Goal: Task Accomplishment & Management: Manage account settings

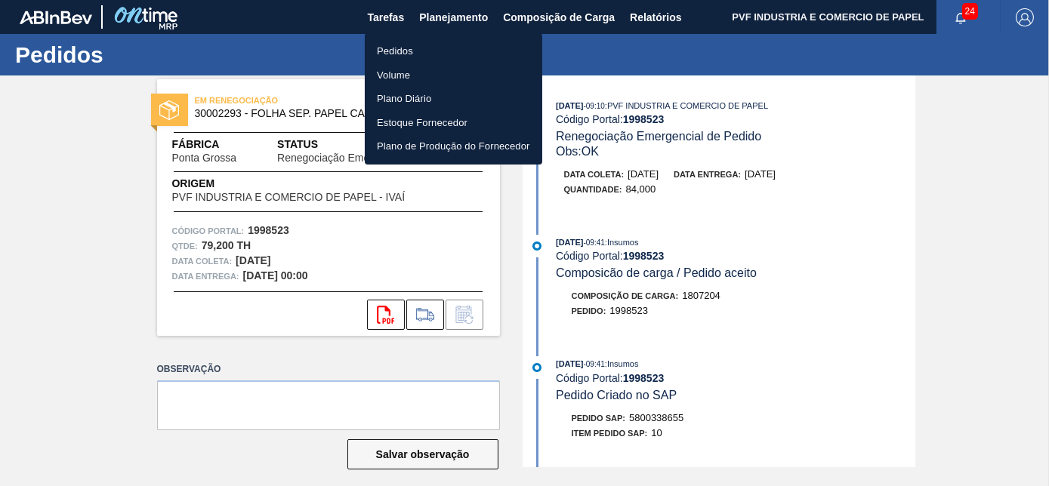
drag, startPoint x: 0, startPoint y: 0, endPoint x: 392, endPoint y: 44, distance: 394.3
click at [392, 44] on li "Pedidos" at bounding box center [453, 51] width 177 height 24
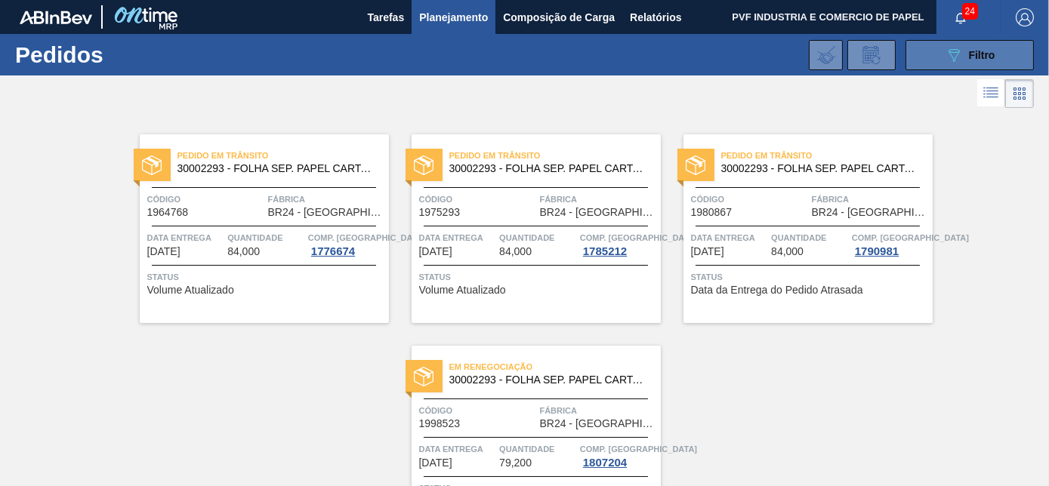
click at [969, 54] on span "Filtro" at bounding box center [982, 55] width 26 height 12
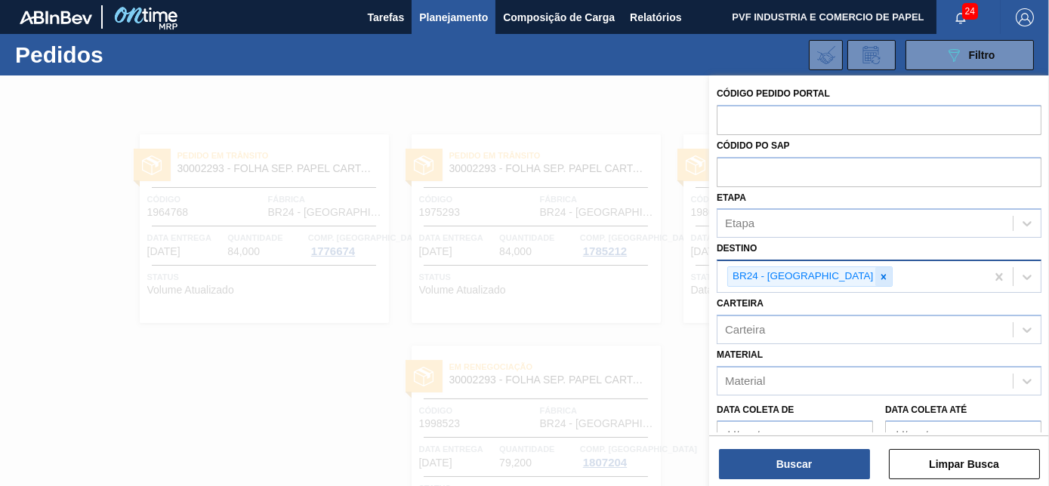
click at [878, 273] on icon at bounding box center [883, 277] width 11 height 11
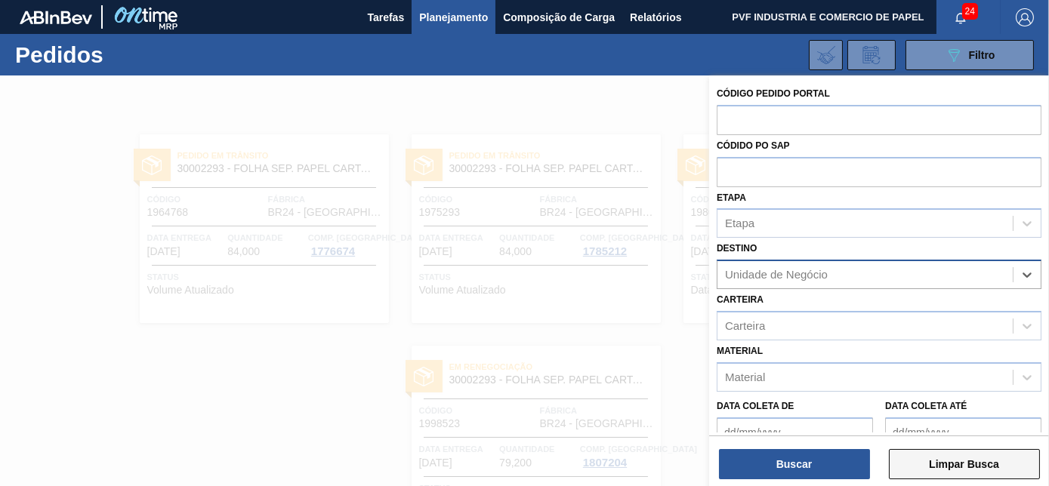
click at [914, 467] on button "Limpar Busca" at bounding box center [964, 464] width 151 height 30
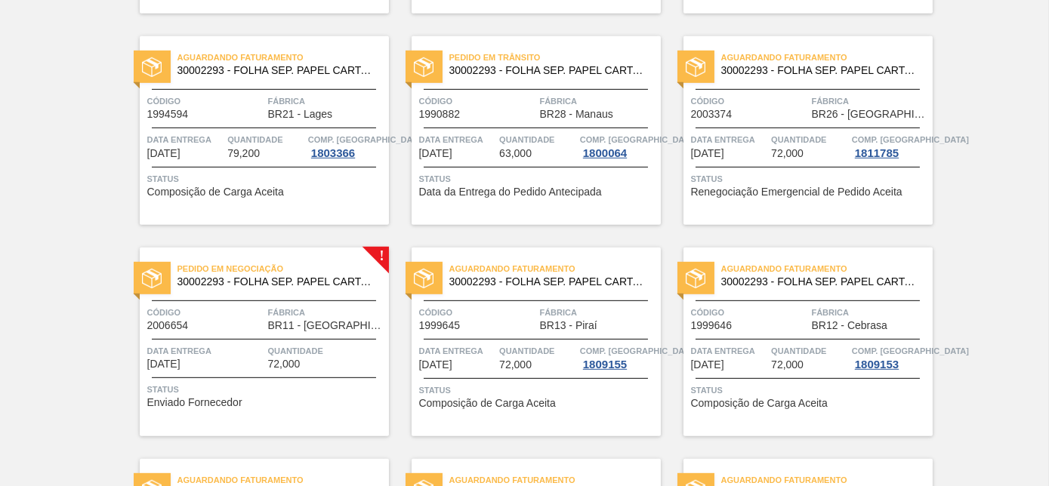
scroll to position [1990, 0]
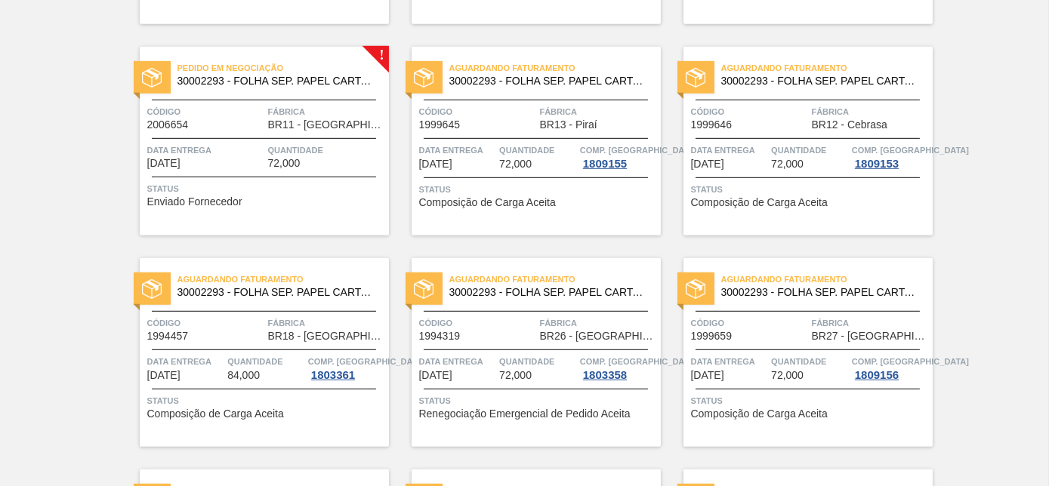
click at [212, 100] on div "Pedido em Negociação 30002293 - FOLHA SEP. PAPEL CARTAO 1200x1000M 350g Código …" at bounding box center [264, 141] width 249 height 189
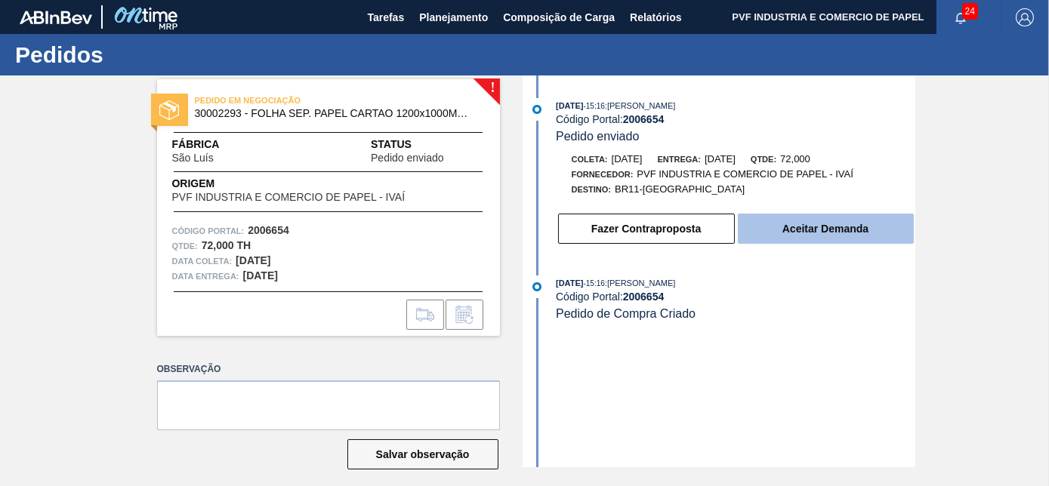
click at [838, 225] on button "Aceitar Demanda" at bounding box center [826, 229] width 176 height 30
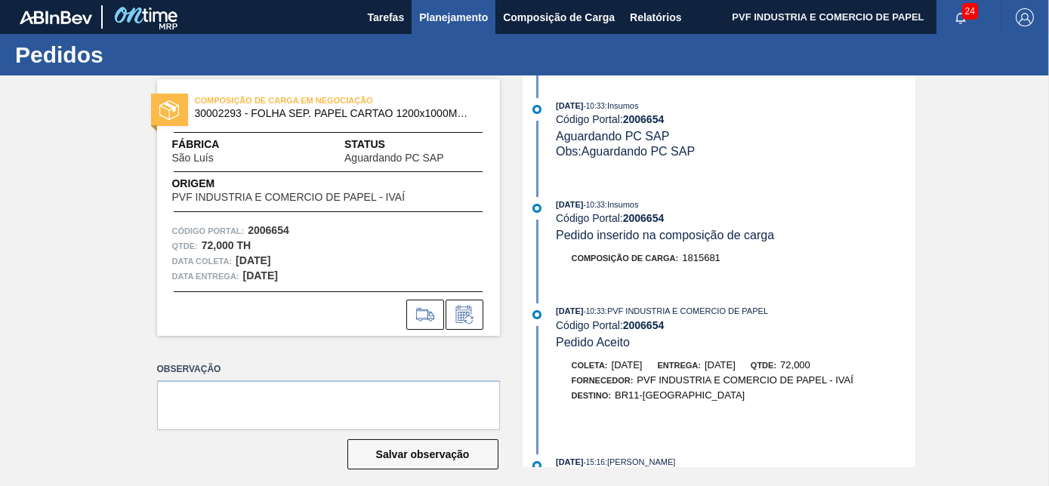
click at [436, 8] on span "Planejamento" at bounding box center [453, 17] width 69 height 18
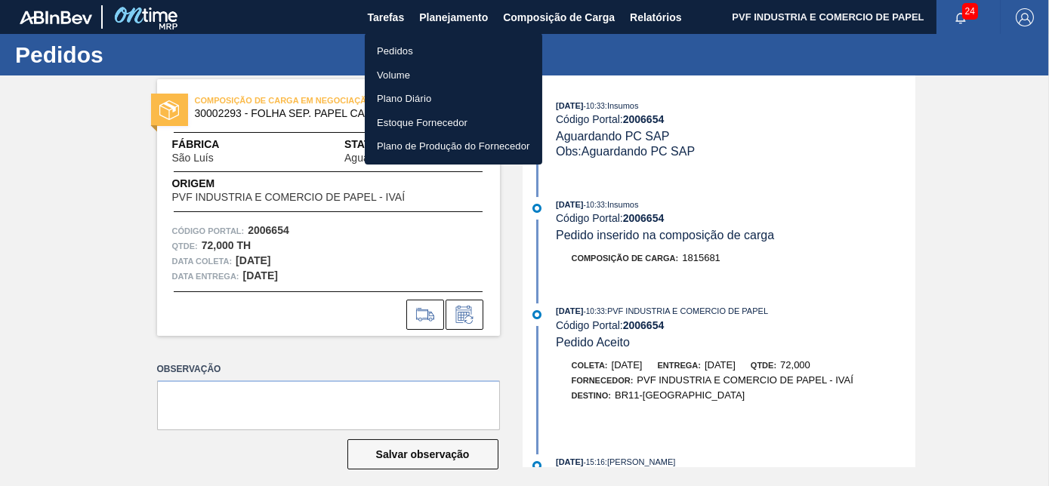
click at [391, 48] on li "Pedidos" at bounding box center [453, 51] width 177 height 24
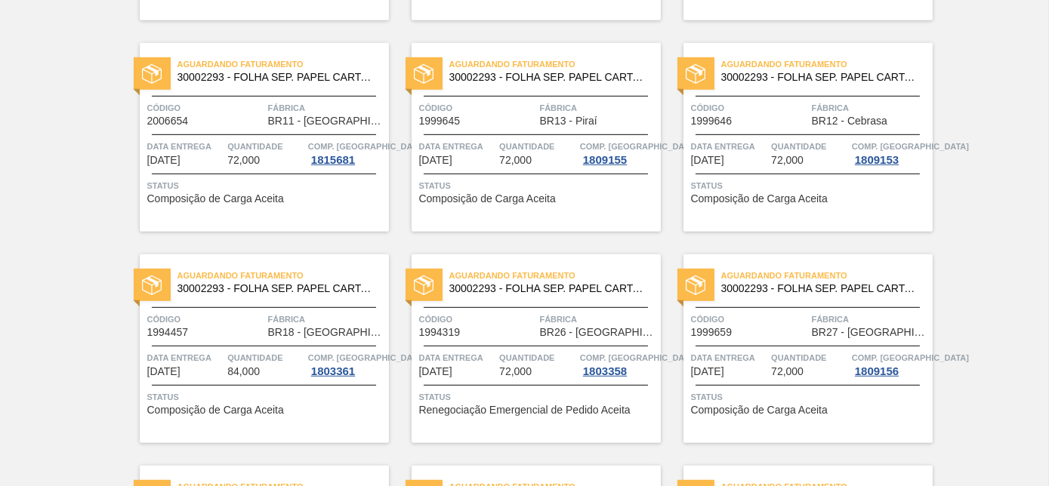
scroll to position [1990, 0]
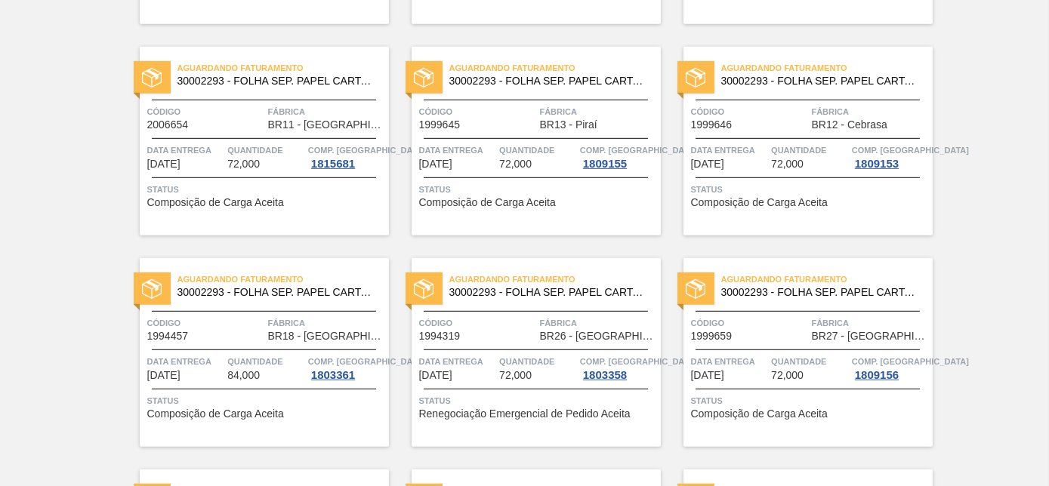
click at [242, 119] on span "Código" at bounding box center [205, 111] width 117 height 15
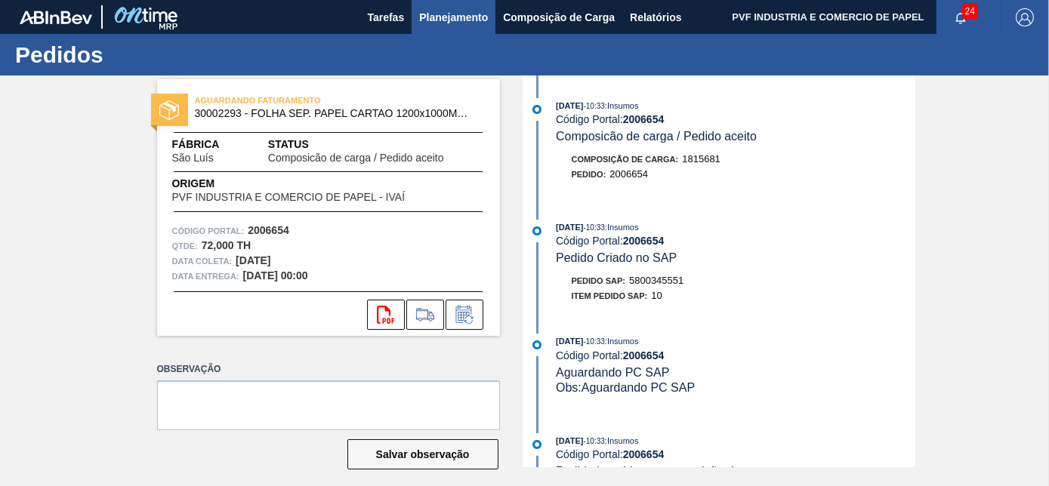
click at [441, 16] on span "Planejamento" at bounding box center [453, 17] width 69 height 18
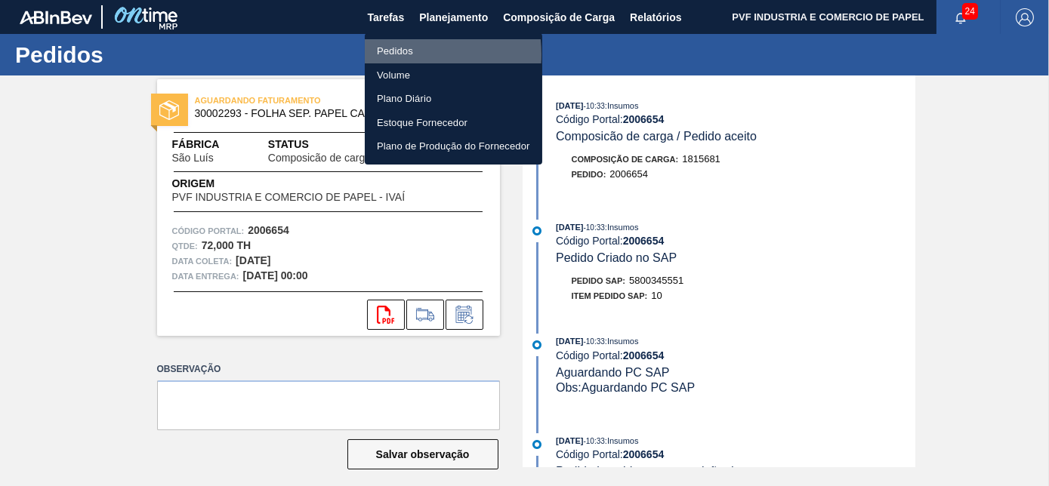
click at [400, 54] on li "Pedidos" at bounding box center [453, 51] width 177 height 24
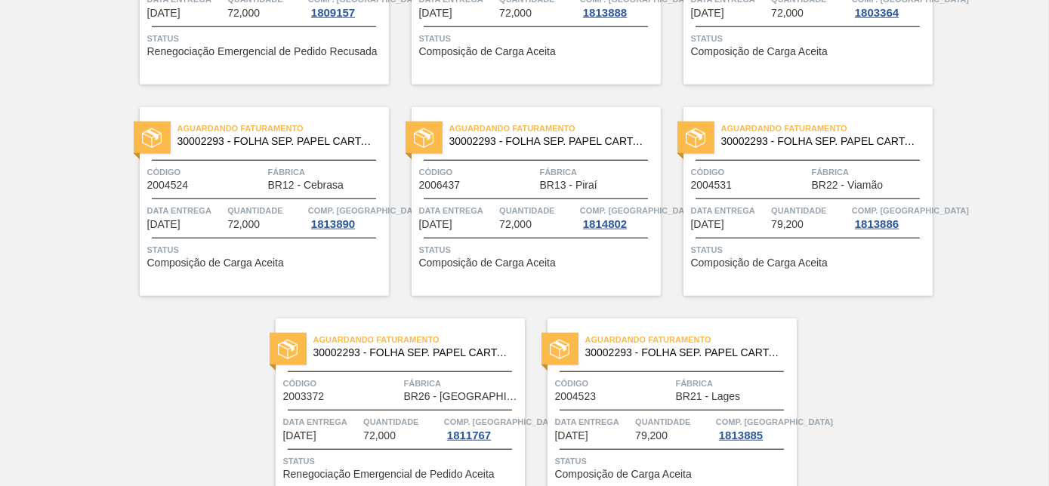
scroll to position [3276, 0]
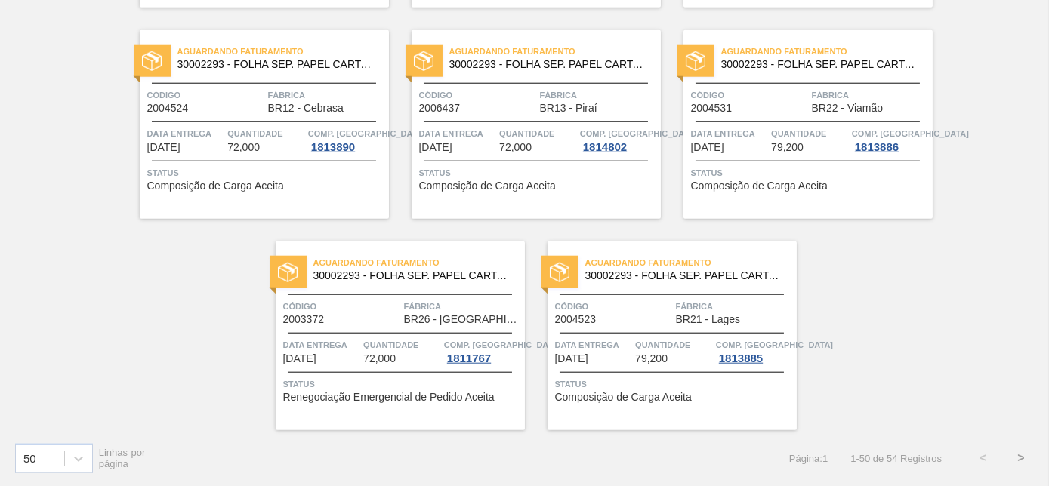
click at [1025, 459] on button ">" at bounding box center [1021, 458] width 38 height 38
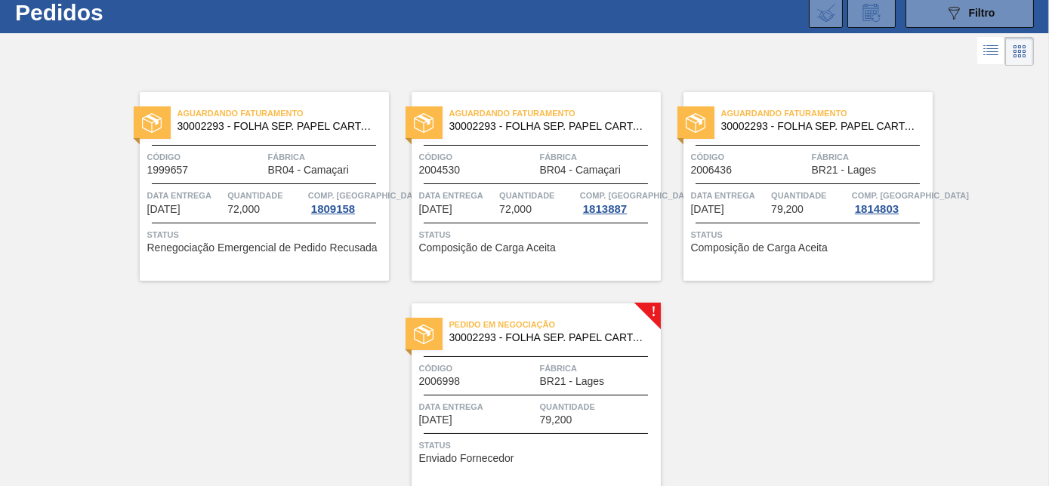
scroll to position [104, 0]
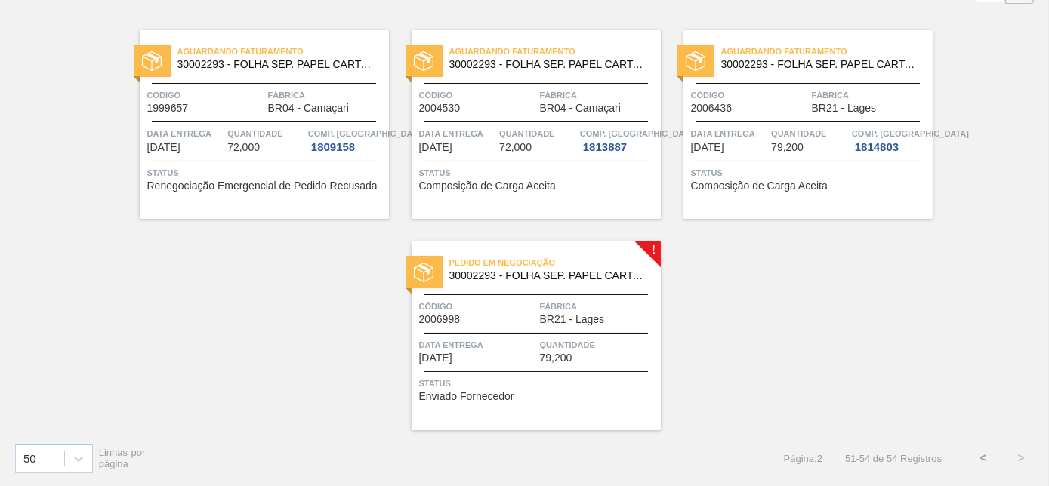
click at [574, 303] on span "Fábrica" at bounding box center [598, 306] width 117 height 15
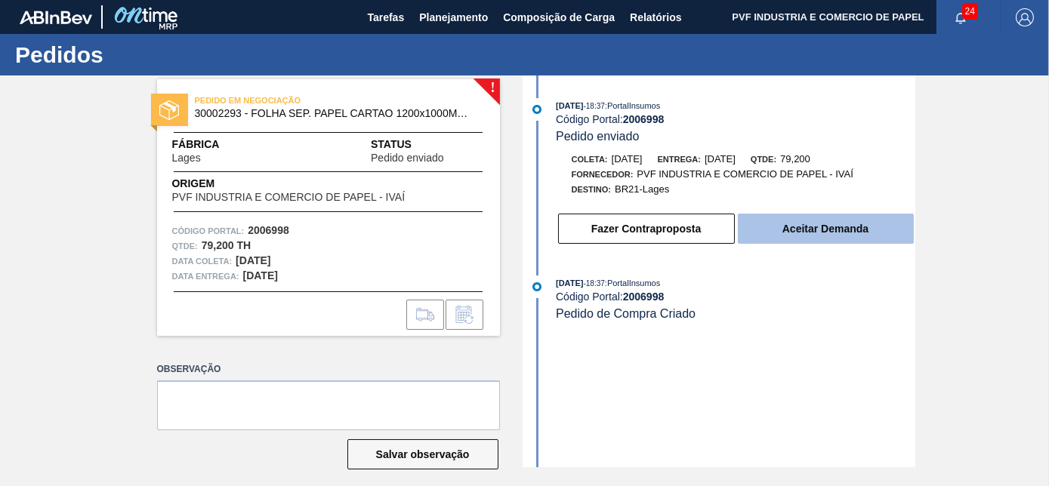
click at [831, 227] on button "Aceitar Demanda" at bounding box center [826, 229] width 176 height 30
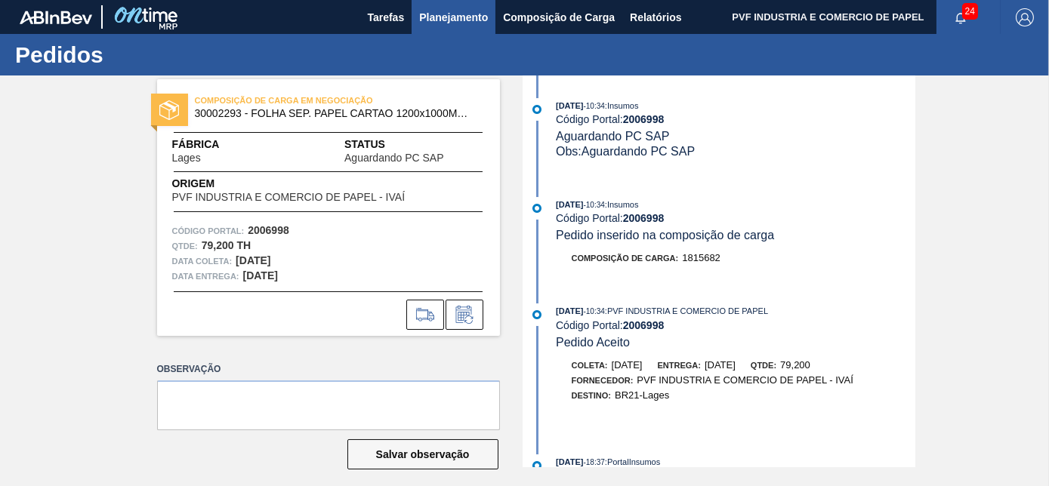
click at [451, 15] on span "Planejamento" at bounding box center [453, 17] width 69 height 18
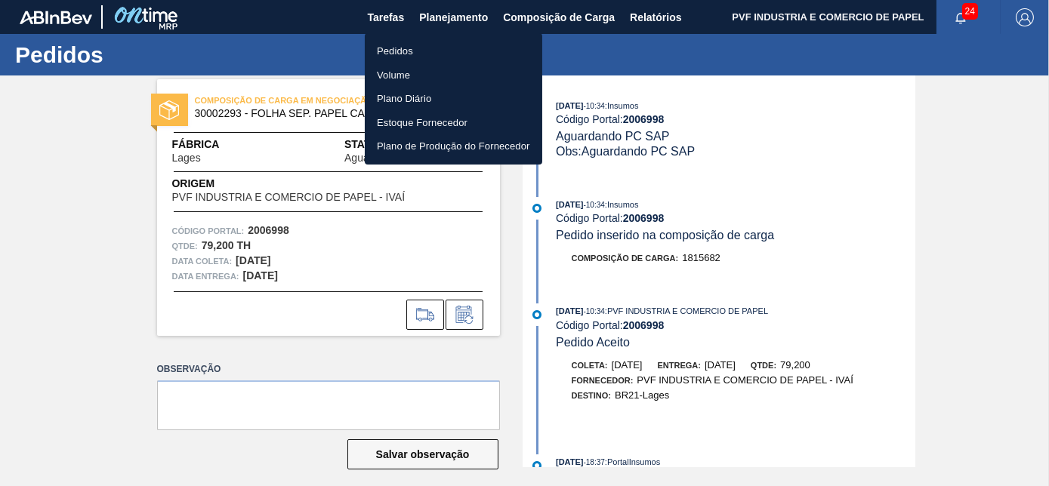
click at [405, 46] on li "Pedidos" at bounding box center [453, 51] width 177 height 24
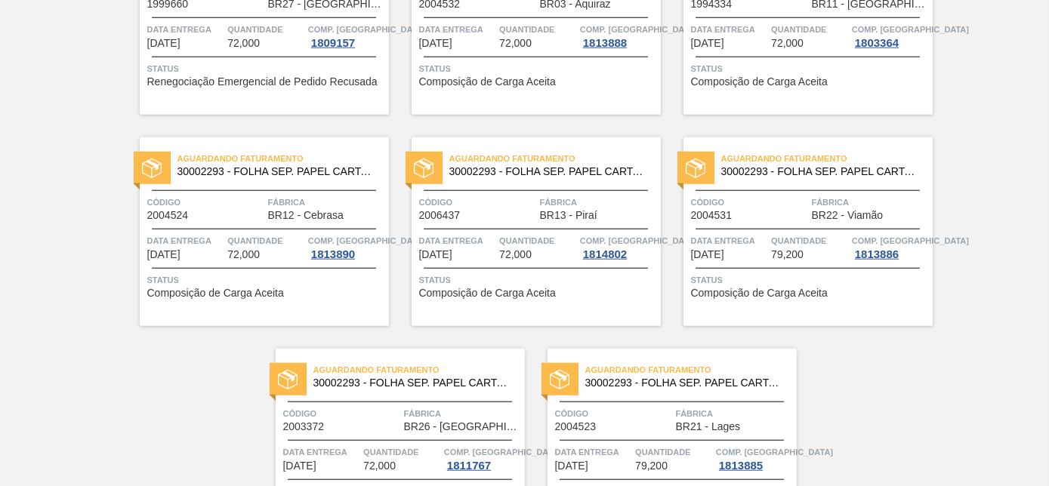
scroll to position [3276, 0]
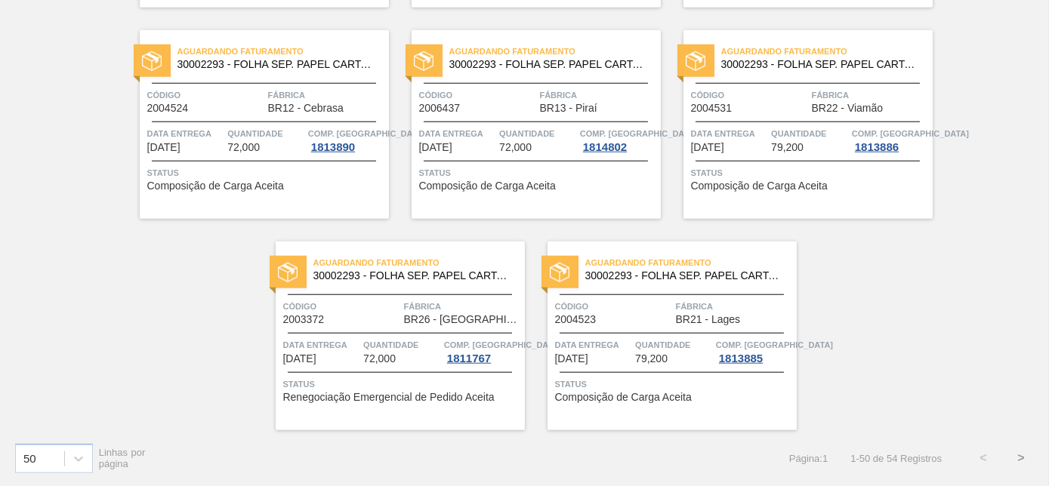
click at [1018, 458] on button ">" at bounding box center [1021, 458] width 38 height 38
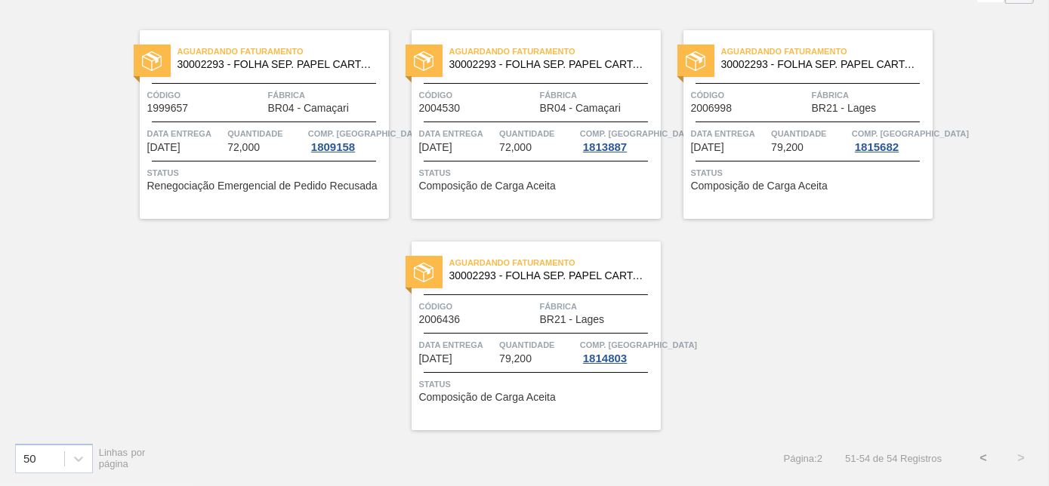
scroll to position [104, 0]
click at [561, 313] on span "Fábrica" at bounding box center [598, 306] width 117 height 15
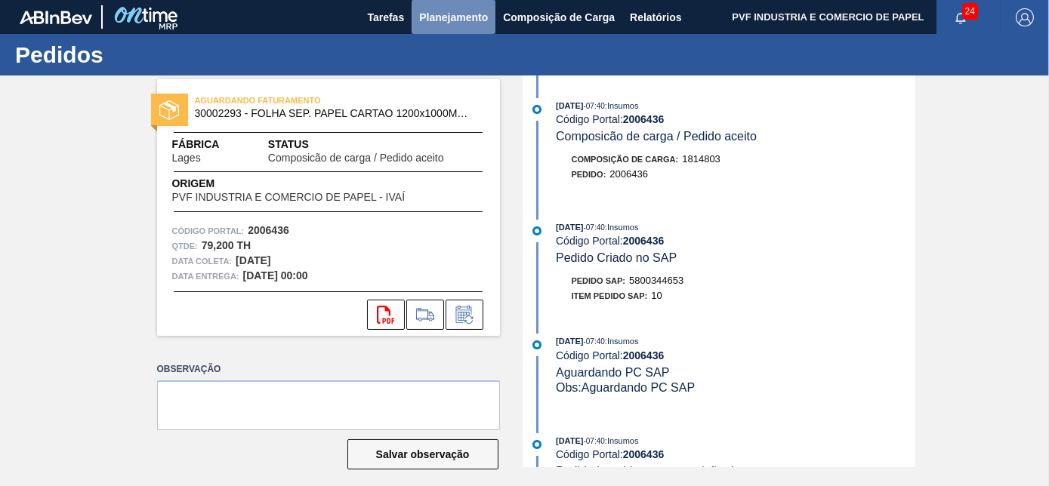
click at [469, 16] on span "Planejamento" at bounding box center [453, 17] width 69 height 18
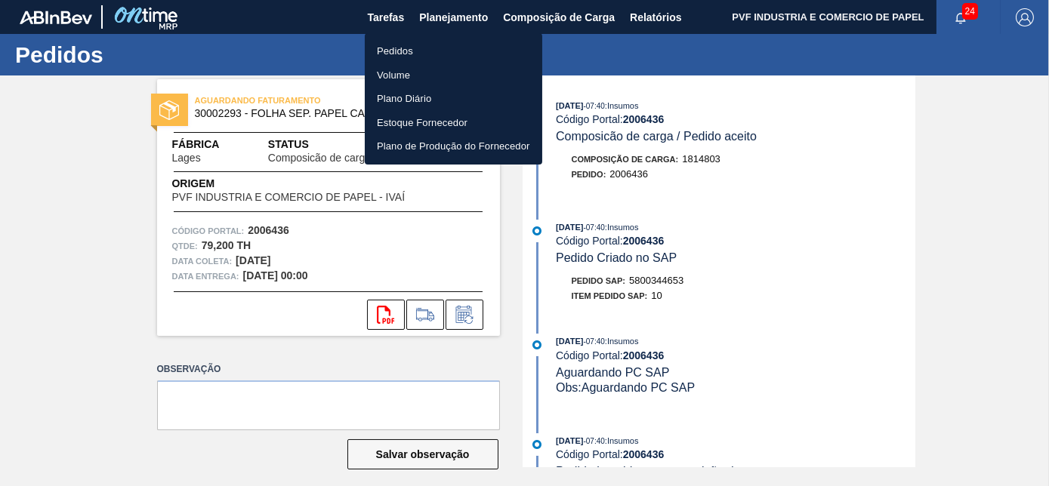
click at [390, 53] on li "Pedidos" at bounding box center [453, 51] width 177 height 24
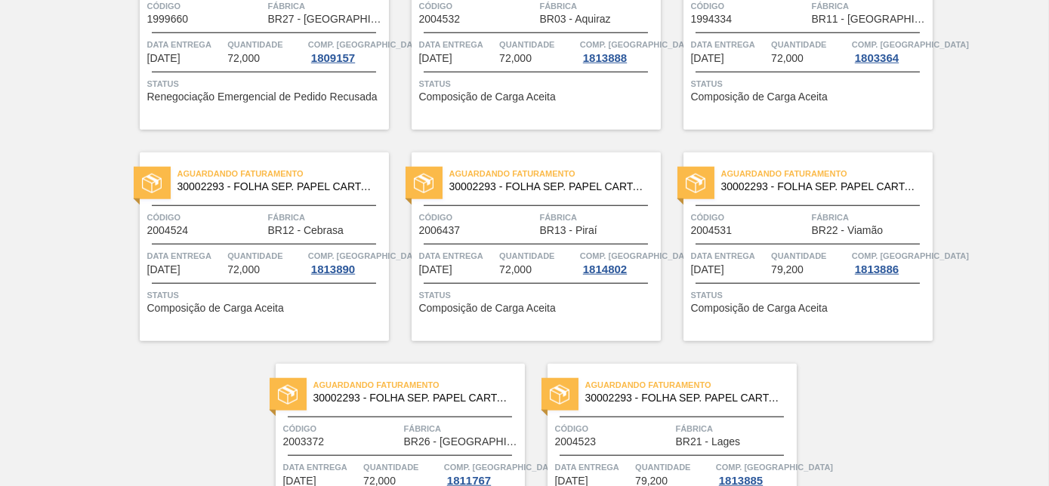
scroll to position [3276, 0]
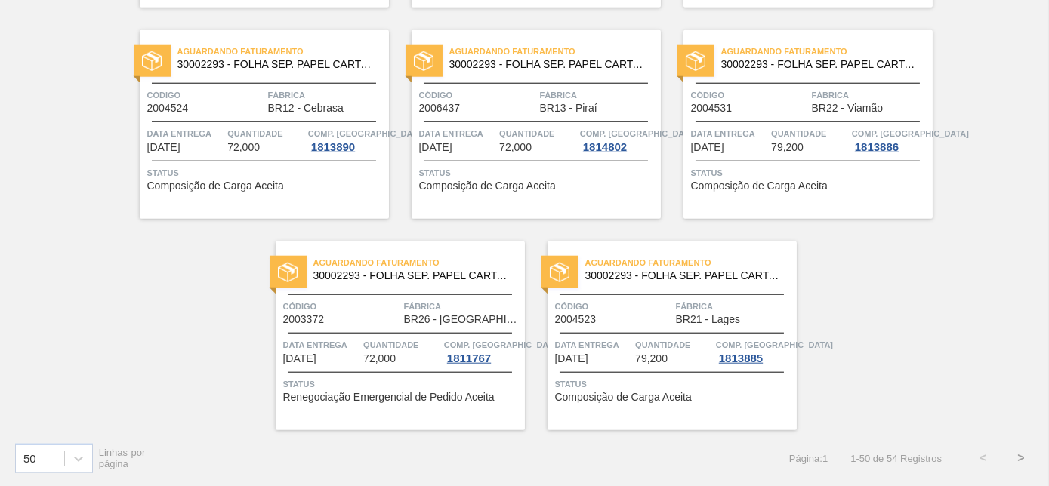
click at [1011, 458] on button ">" at bounding box center [1021, 458] width 38 height 38
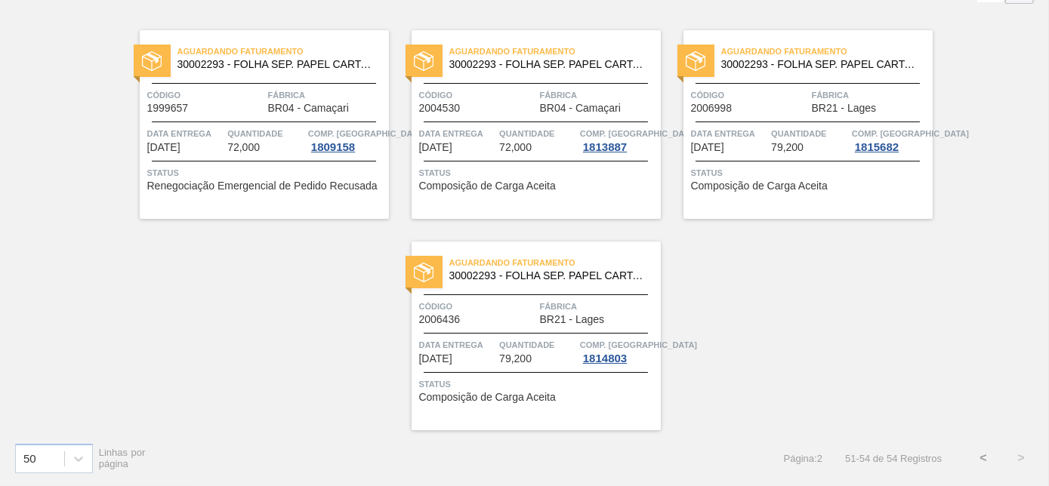
scroll to position [104, 0]
click at [754, 108] on div "Código 2006998" at bounding box center [749, 101] width 117 height 26
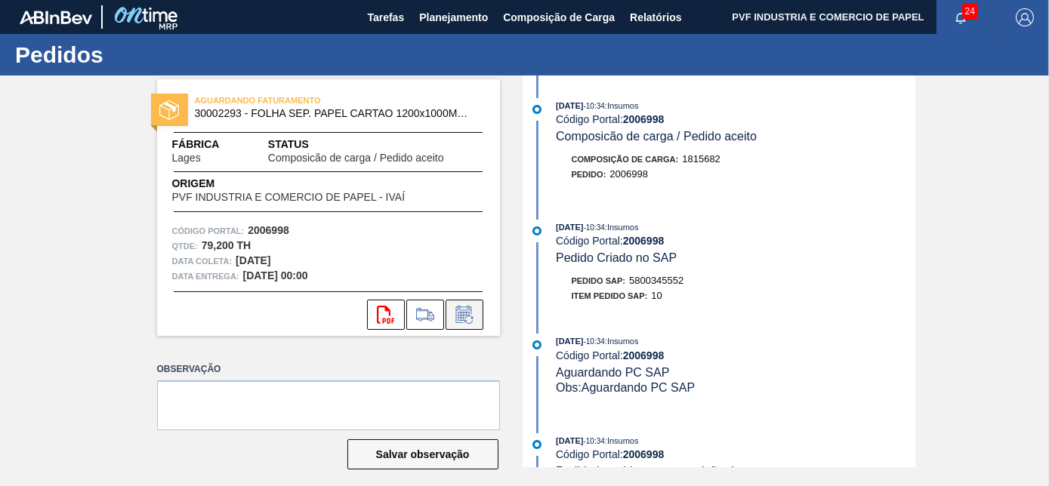
click at [463, 307] on icon at bounding box center [463, 314] width 16 height 17
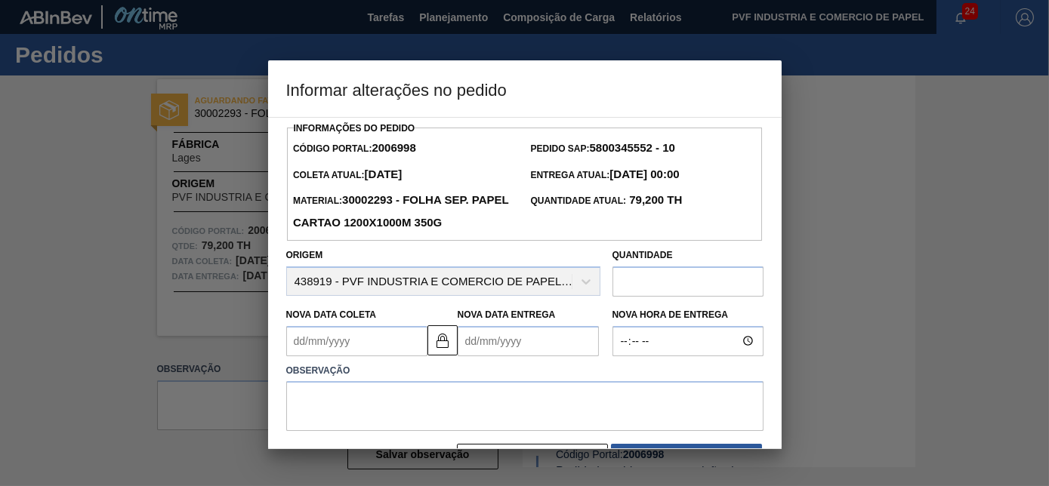
click at [359, 350] on Coleta "Nova Data Coleta" at bounding box center [356, 341] width 141 height 30
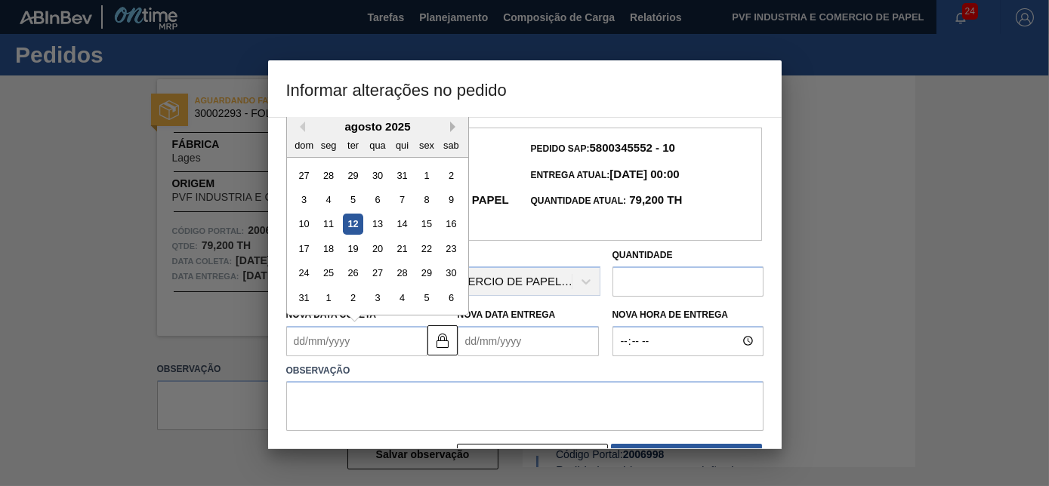
click at [451, 125] on button "Next Month" at bounding box center [455, 127] width 11 height 11
click at [354, 273] on div "30" at bounding box center [352, 273] width 20 height 20
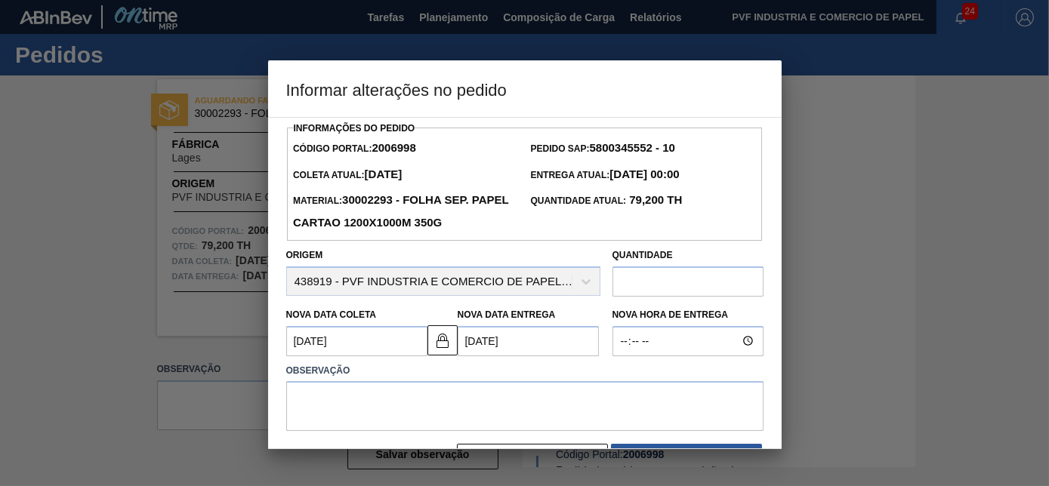
type Coleta "[DATE]"
type Entrega "[DATE]"
click at [351, 409] on textarea at bounding box center [524, 406] width 477 height 50
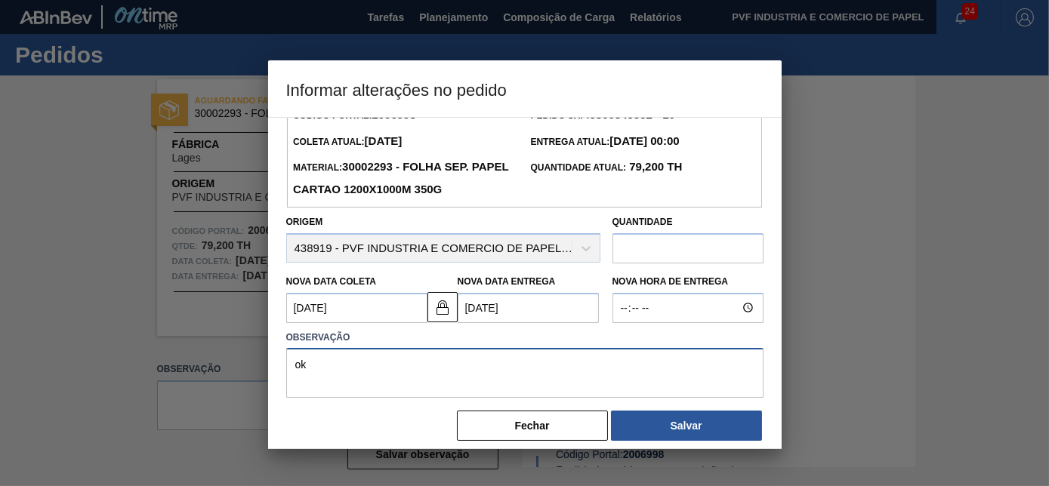
scroll to position [48, 0]
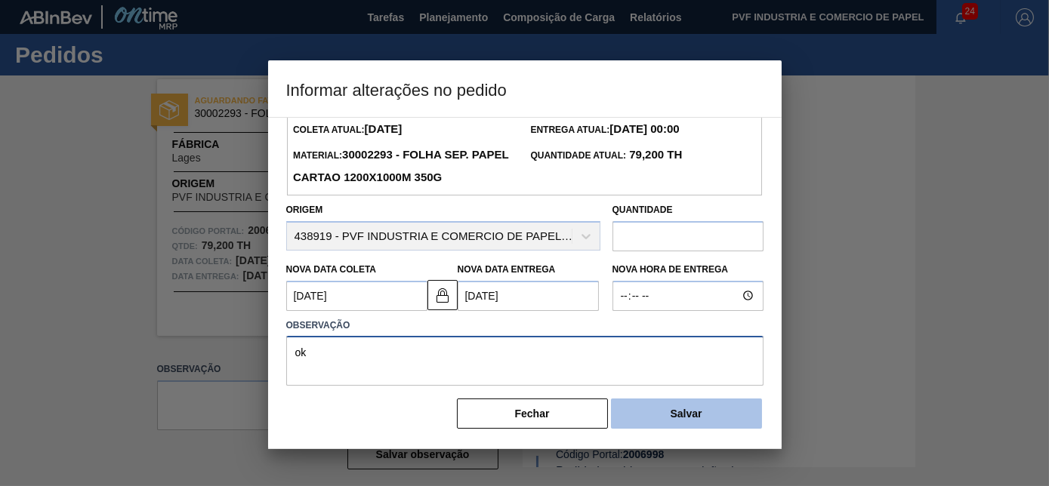
type textarea "ok"
click at [668, 409] on button "Salvar" at bounding box center [686, 414] width 151 height 30
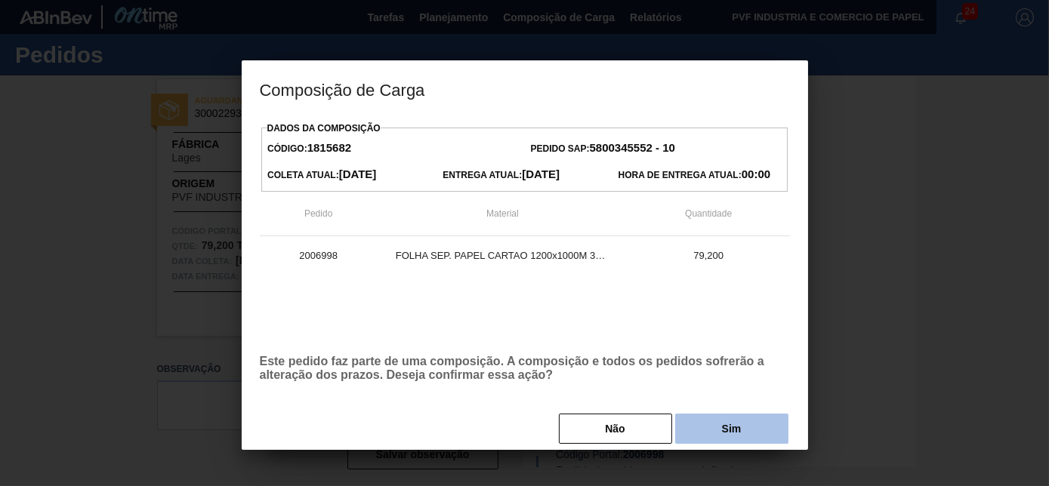
click at [701, 424] on button "Sim" at bounding box center [731, 429] width 113 height 30
